Goal: Communication & Community: Participate in discussion

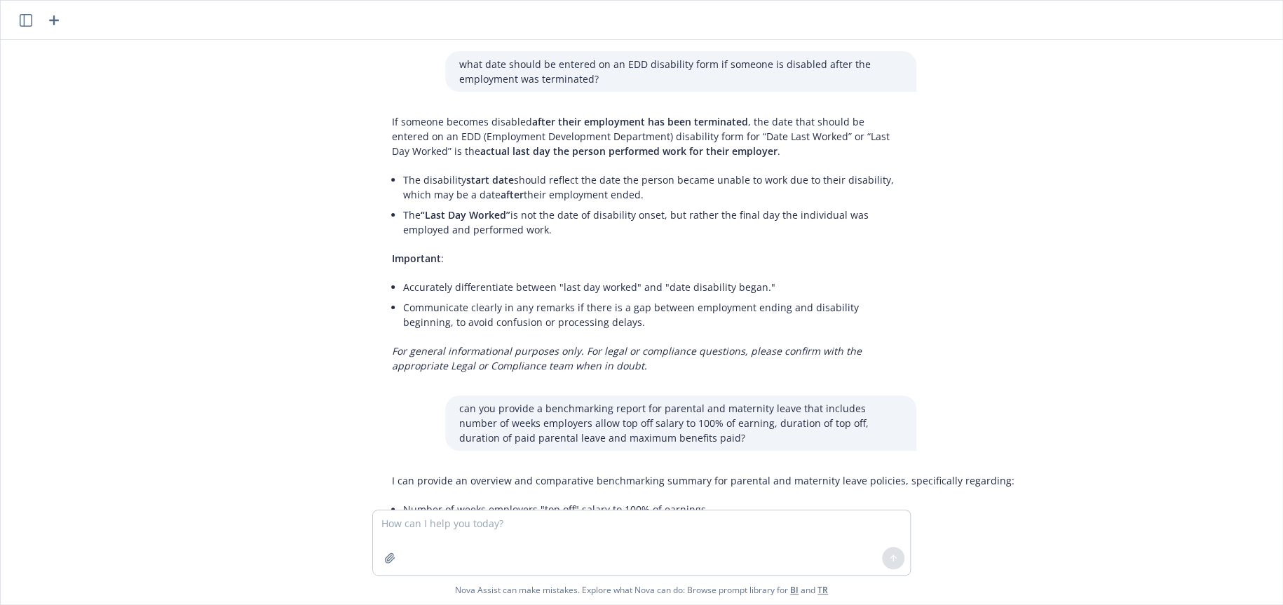
scroll to position [2103, 0]
